Goal: Information Seeking & Learning: Learn about a topic

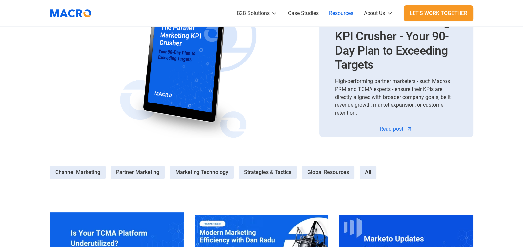
scroll to position [413, 0]
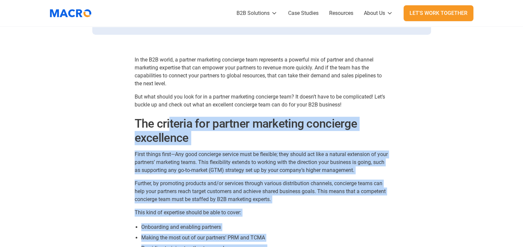
scroll to position [372, 0]
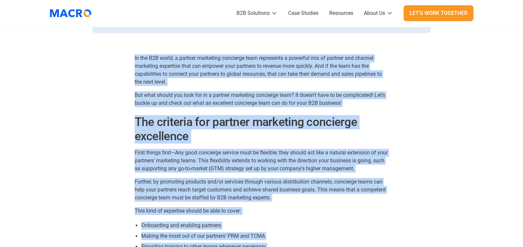
drag, startPoint x: 373, startPoint y: 117, endPoint x: 119, endPoint y: 60, distance: 261.0
copy div "In the B2B world, a partner marketing concierge team represents a powerful mix …"
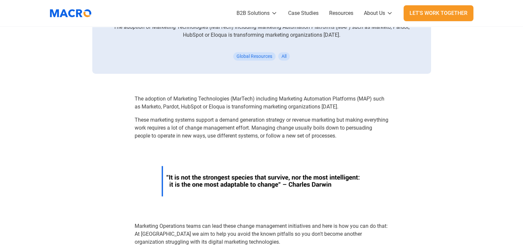
scroll to position [330, 0]
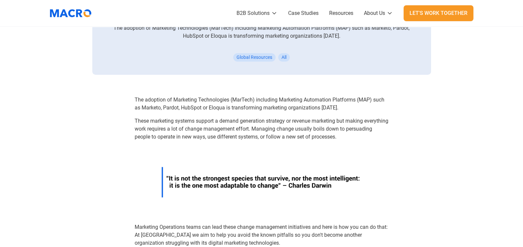
drag, startPoint x: 195, startPoint y: 155, endPoint x: 116, endPoint y: 102, distance: 95.2
copy div "The adoption of Marketing Technologies (MarTech) including Marketing Automation…"
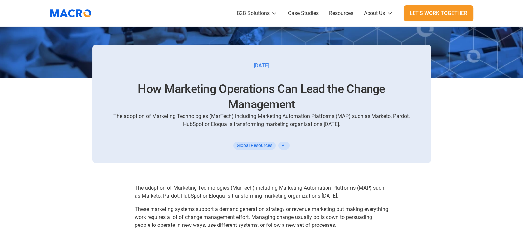
scroll to position [289, 0]
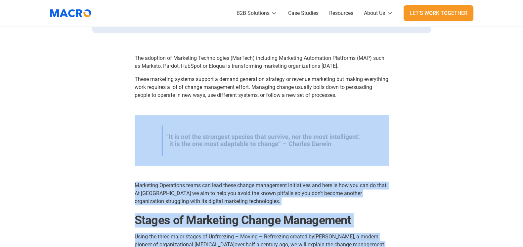
scroll to position [413, 0]
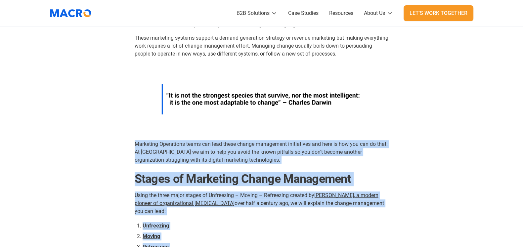
drag, startPoint x: 180, startPoint y: 66, endPoint x: 132, endPoint y: 148, distance: 94.4
copy div "Marketing Operations teams can lead these change management initiatives and her…"
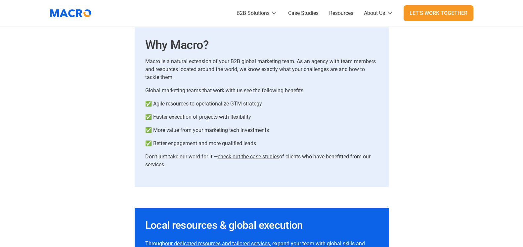
scroll to position [2024, 0]
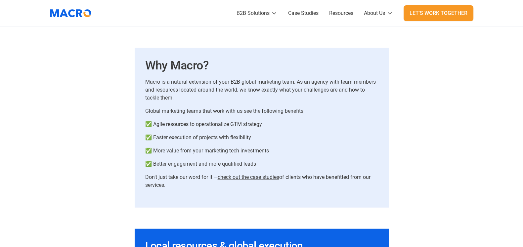
drag, startPoint x: 169, startPoint y: 187, endPoint x: 107, endPoint y: 85, distance: 120.3
copy div "Macro is a natural extension of your B2B global marketing team. As an agency wi…"
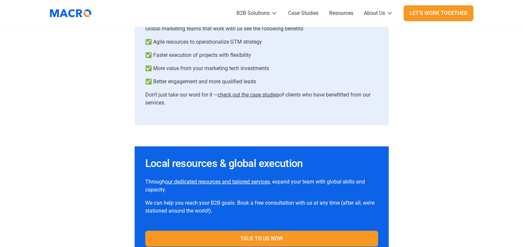
scroll to position [2065, 0]
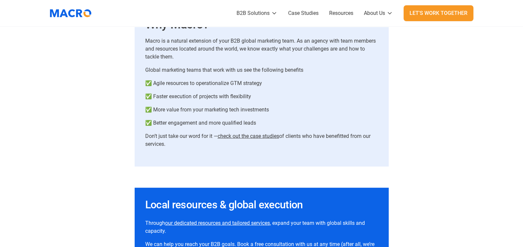
click at [248, 164] on div "Why Macro? Macro is a natural extension of your B2B global marketing team. As a…" at bounding box center [262, 87] width 254 height 160
click at [249, 133] on link "check out the case studies" at bounding box center [247, 136] width 61 height 6
